Goal: Task Accomplishment & Management: Manage account settings

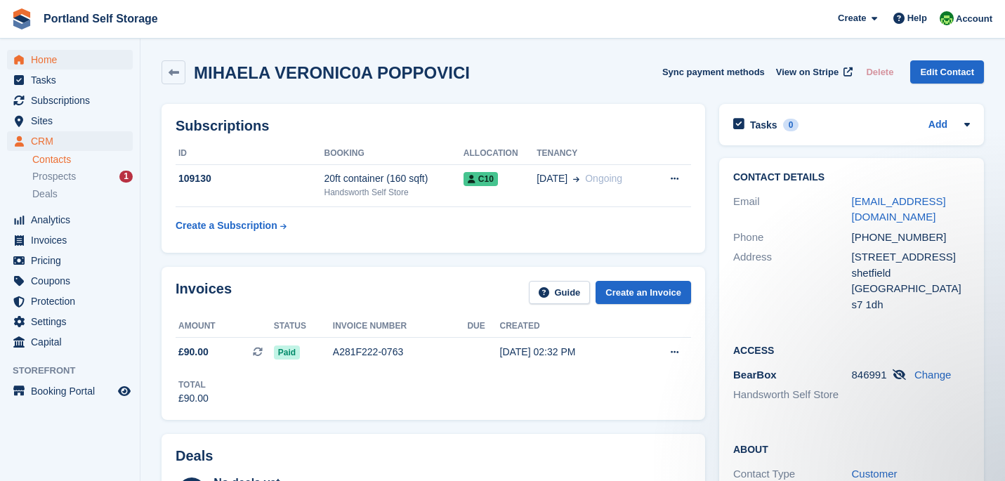
click at [70, 62] on span "Home" at bounding box center [73, 60] width 84 height 20
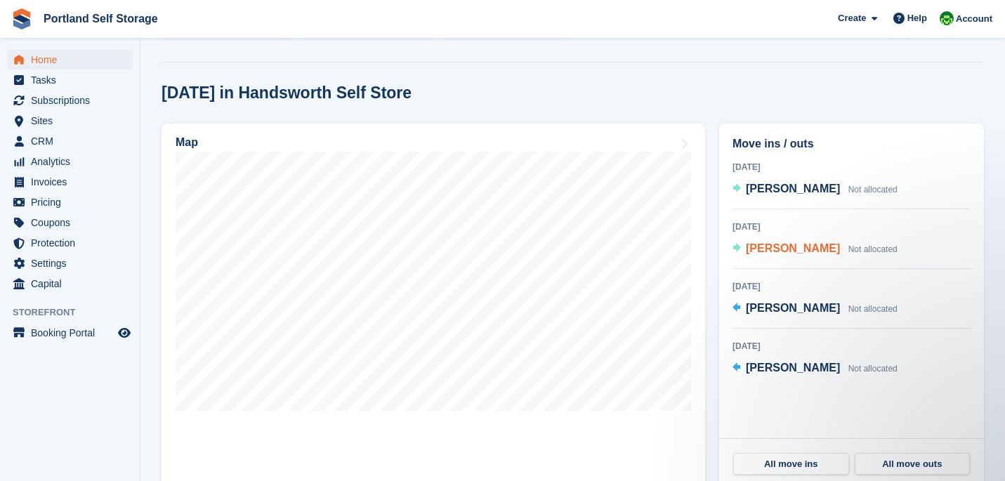
click at [767, 252] on span "[PERSON_NAME]" at bounding box center [793, 248] width 94 height 12
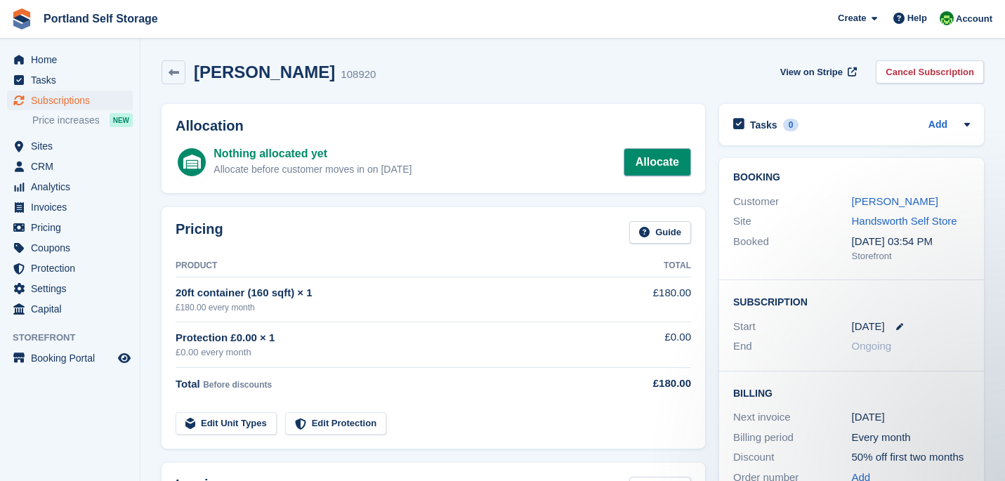
click at [637, 158] on link "Allocate" at bounding box center [657, 162] width 67 height 28
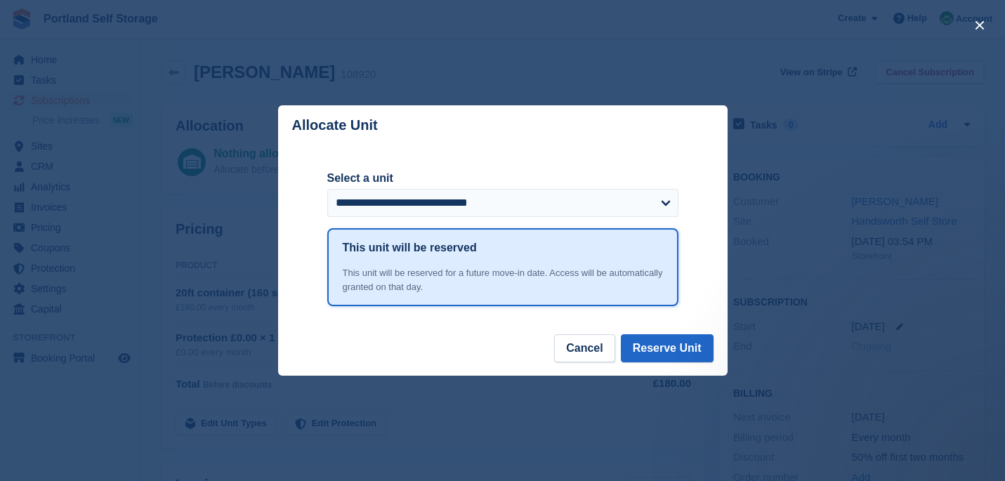
click at [954, 37] on div "close" at bounding box center [502, 240] width 1005 height 481
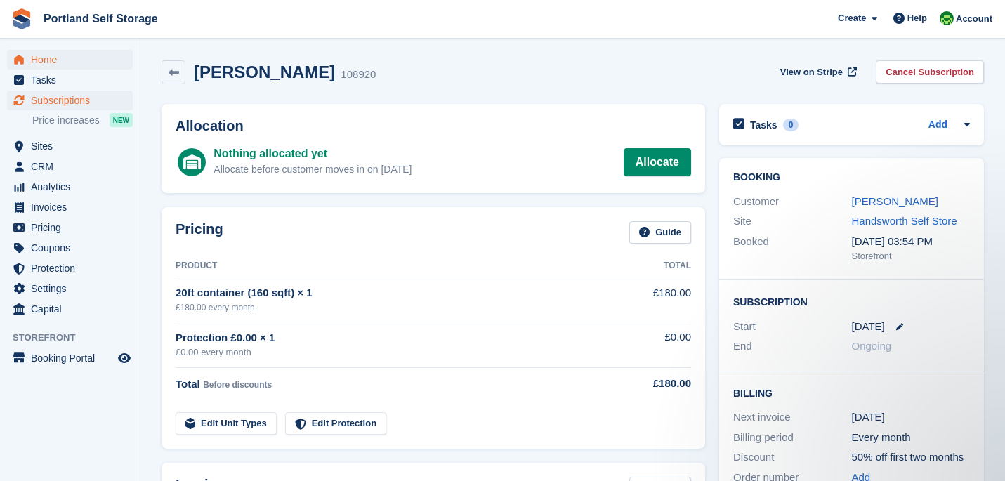
click at [74, 60] on span "Home" at bounding box center [73, 60] width 84 height 20
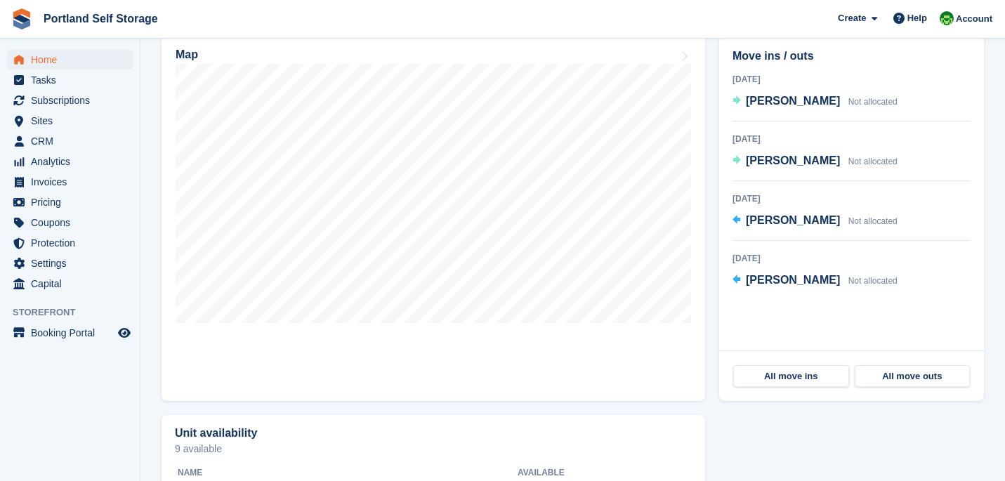
scroll to position [421, 0]
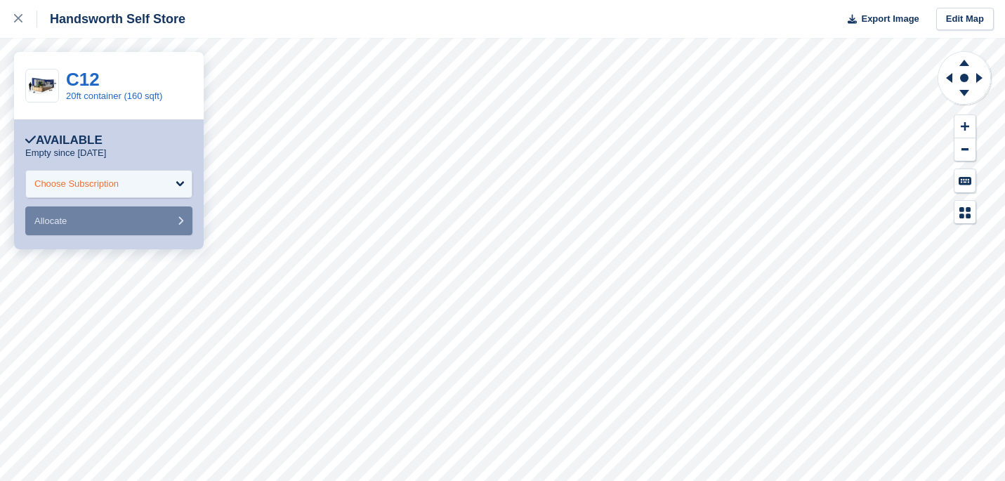
click at [161, 189] on div "Choose Subscription" at bounding box center [108, 184] width 167 height 28
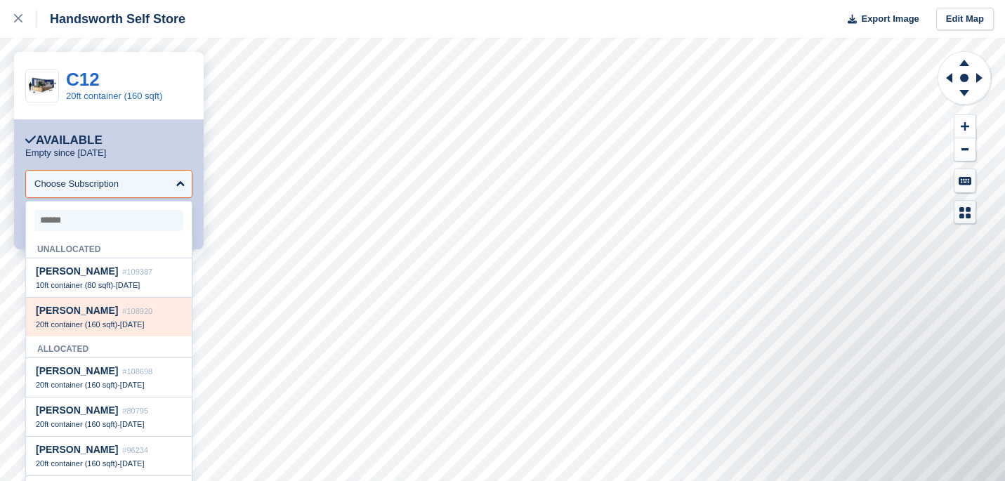
click at [148, 317] on div "Mark Simcox #108920" at bounding box center [109, 311] width 146 height 12
select select "******"
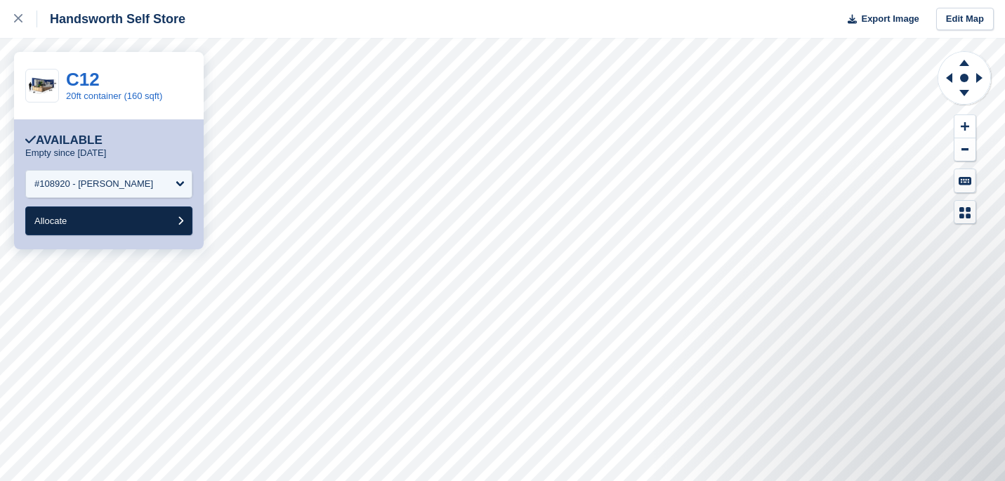
click at [129, 233] on button "Allocate" at bounding box center [108, 221] width 167 height 29
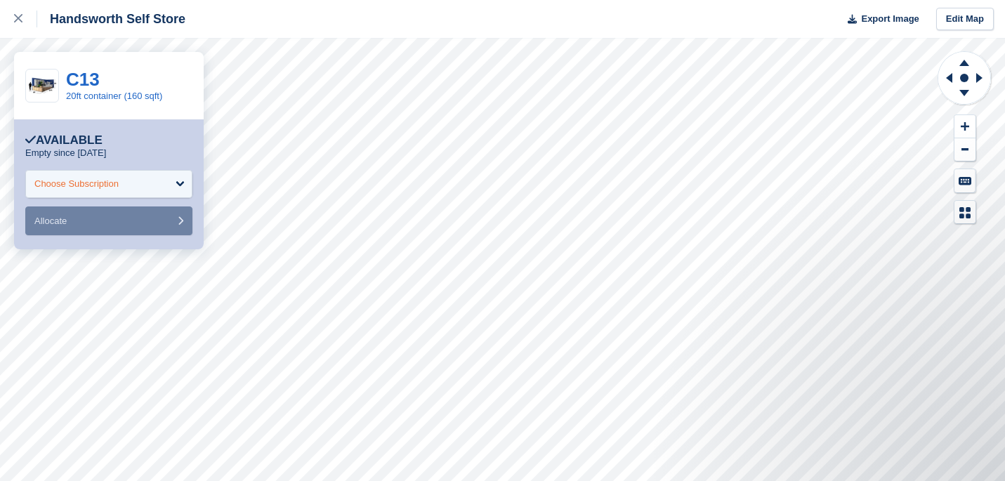
click at [150, 180] on div "Choose Subscription" at bounding box center [108, 184] width 167 height 28
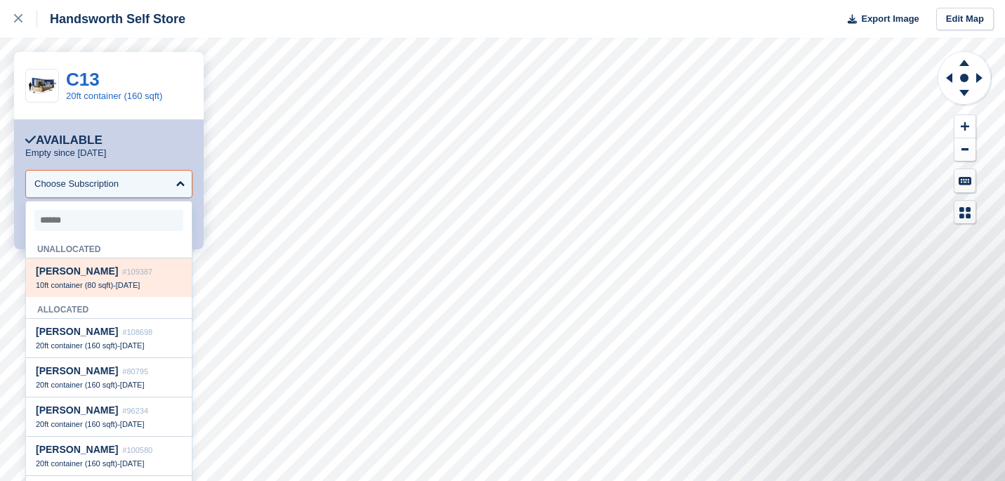
click at [118, 275] on span "John Hedley Silverwood" at bounding box center [77, 271] width 82 height 11
select select "******"
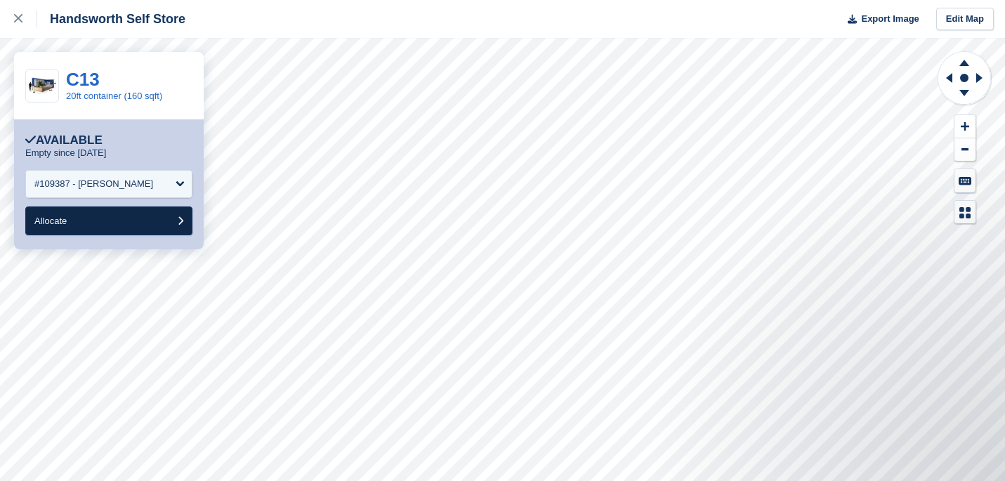
click at [144, 216] on button "Allocate" at bounding box center [108, 221] width 167 height 29
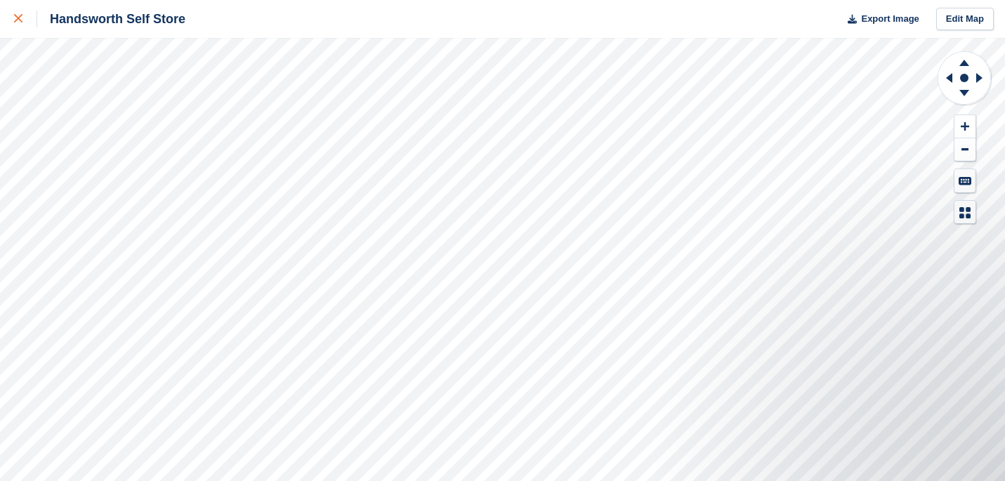
click at [18, 17] on icon at bounding box center [18, 18] width 8 height 8
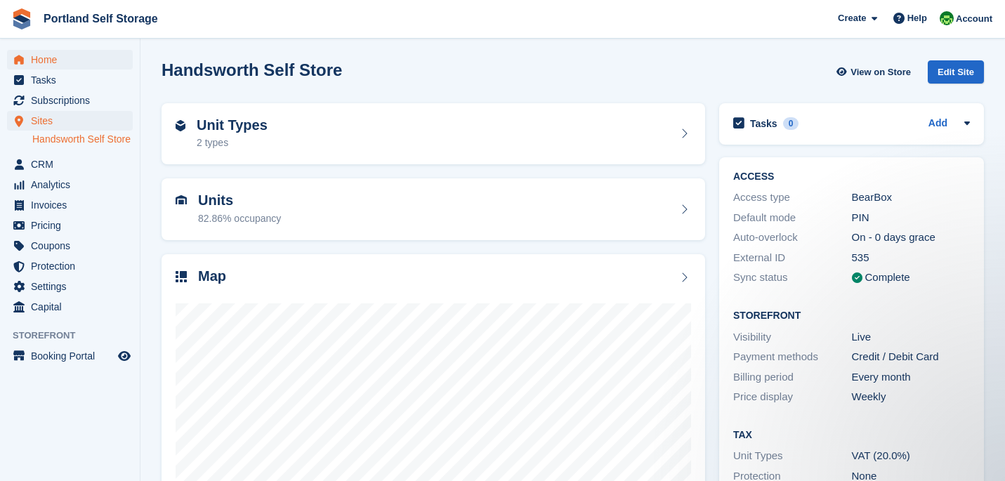
click at [75, 63] on span "Home" at bounding box center [73, 60] width 84 height 20
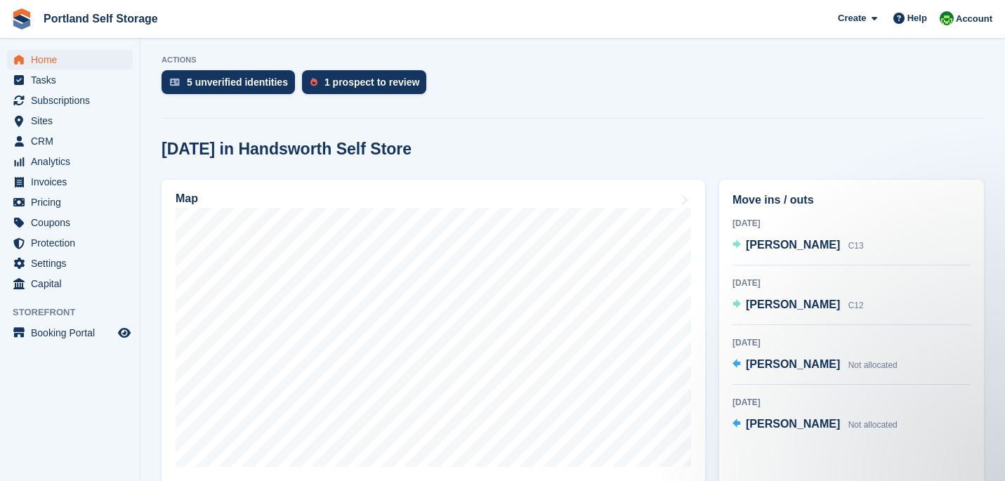
scroll to position [280, 0]
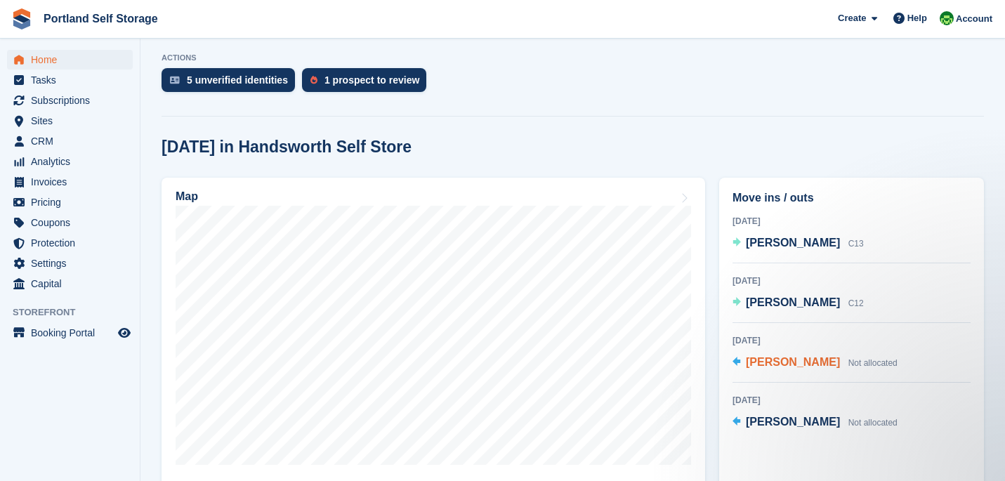
click at [764, 362] on span "[PERSON_NAME]" at bounding box center [793, 362] width 94 height 12
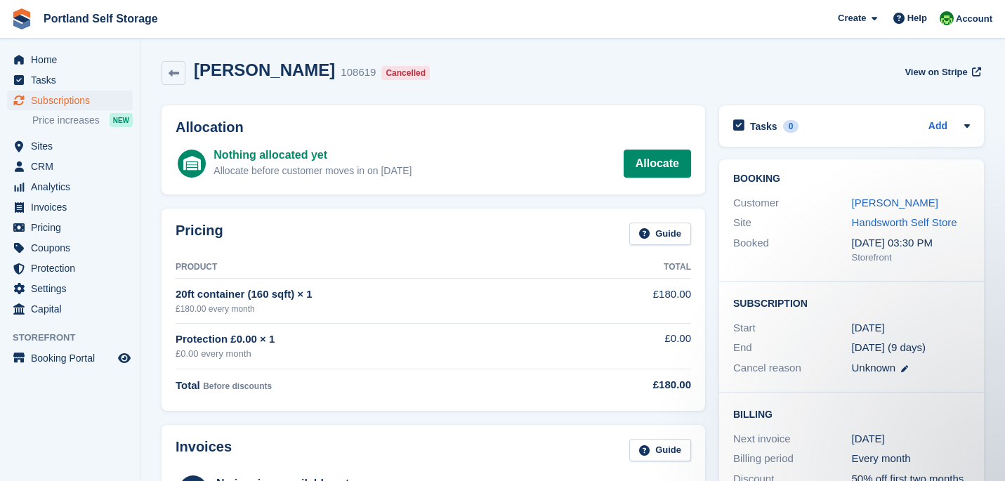
click at [713, 318] on div "Booking Customer [PERSON_NAME] Site Handsworth Self Store Booked [DATE] 03:30 P…" at bounding box center [851, 351] width 279 height 398
click at [93, 66] on span "Home" at bounding box center [73, 60] width 84 height 20
